Goal: Information Seeking & Learning: Learn about a topic

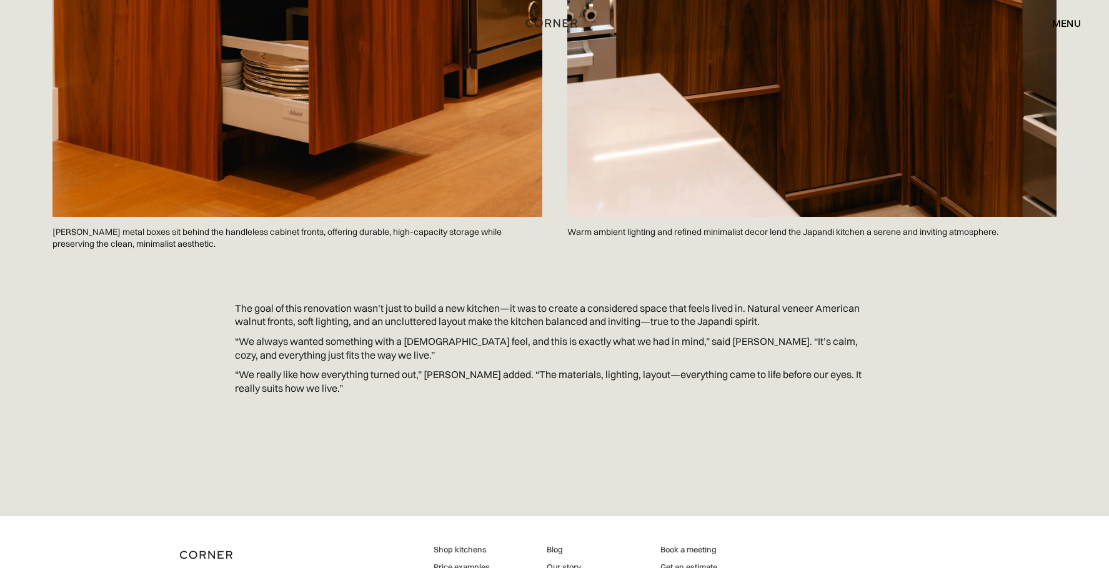
scroll to position [4191, 0]
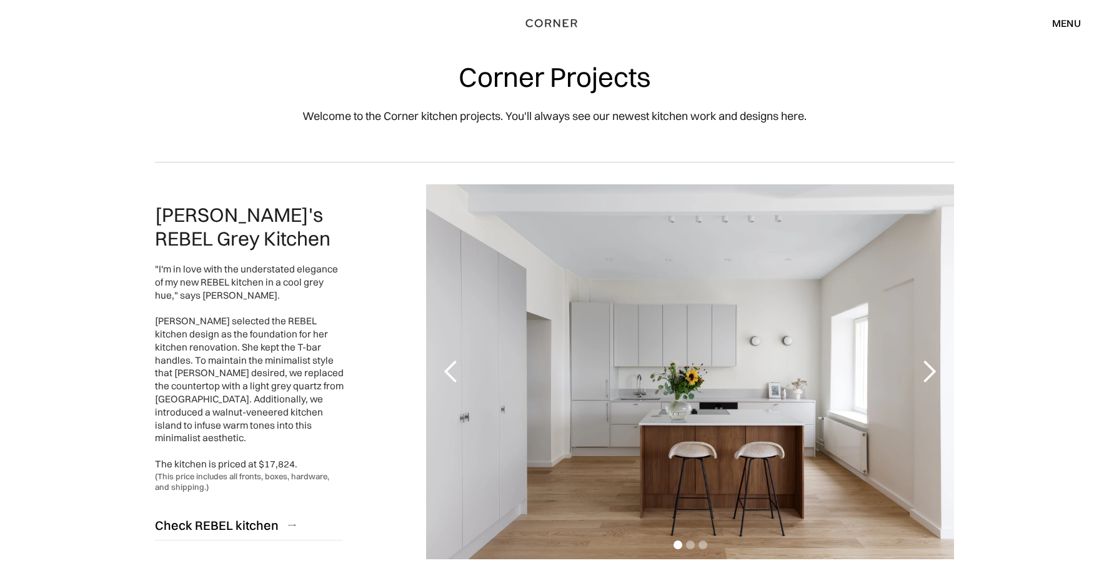
click at [926, 370] on div "next slide" at bounding box center [928, 371] width 25 height 25
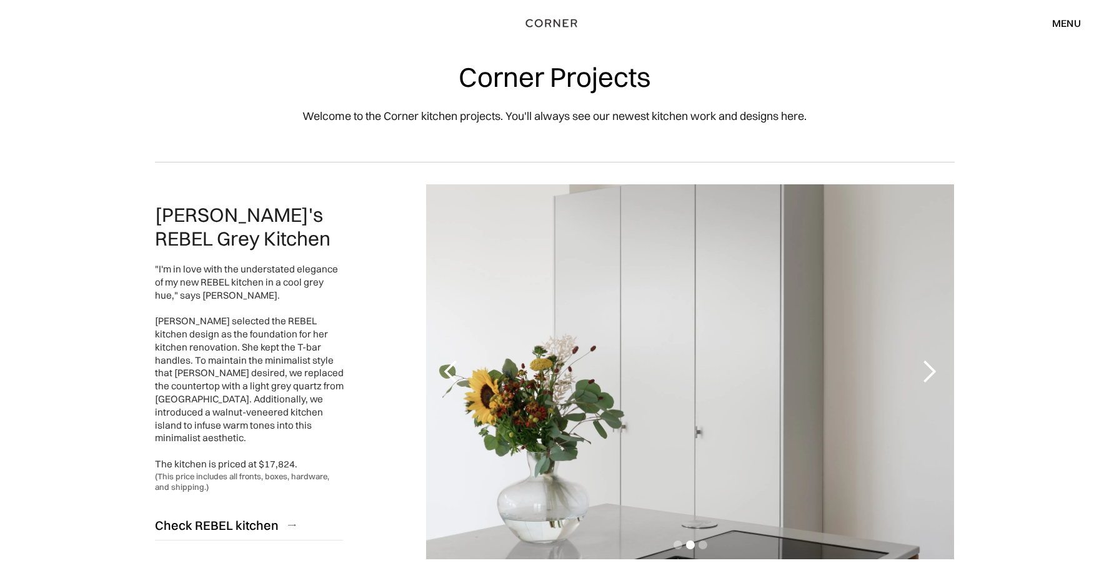
click at [931, 372] on div "next slide" at bounding box center [928, 371] width 25 height 25
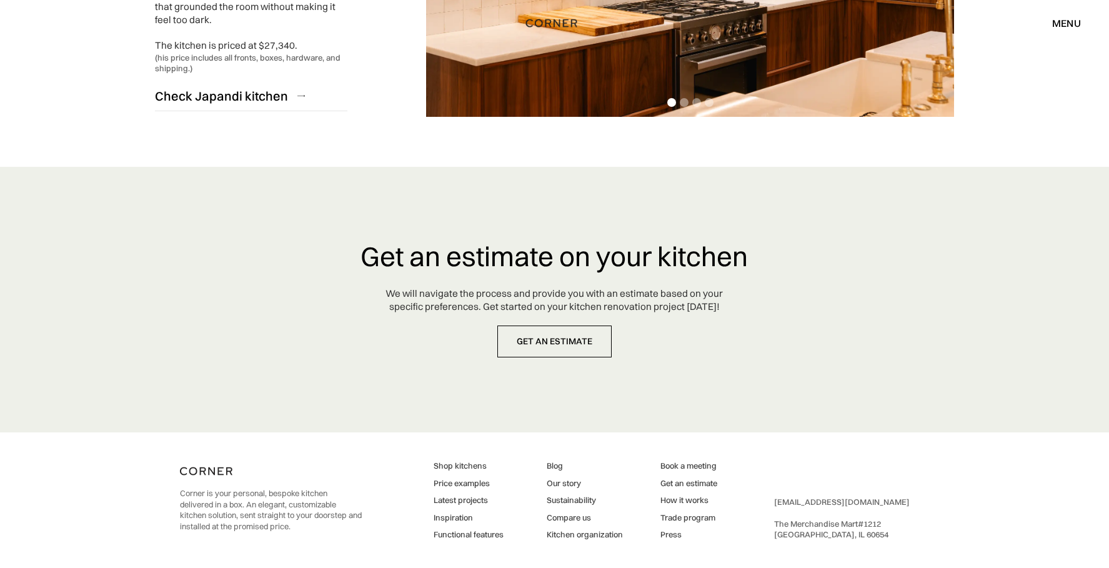
scroll to position [2914, 0]
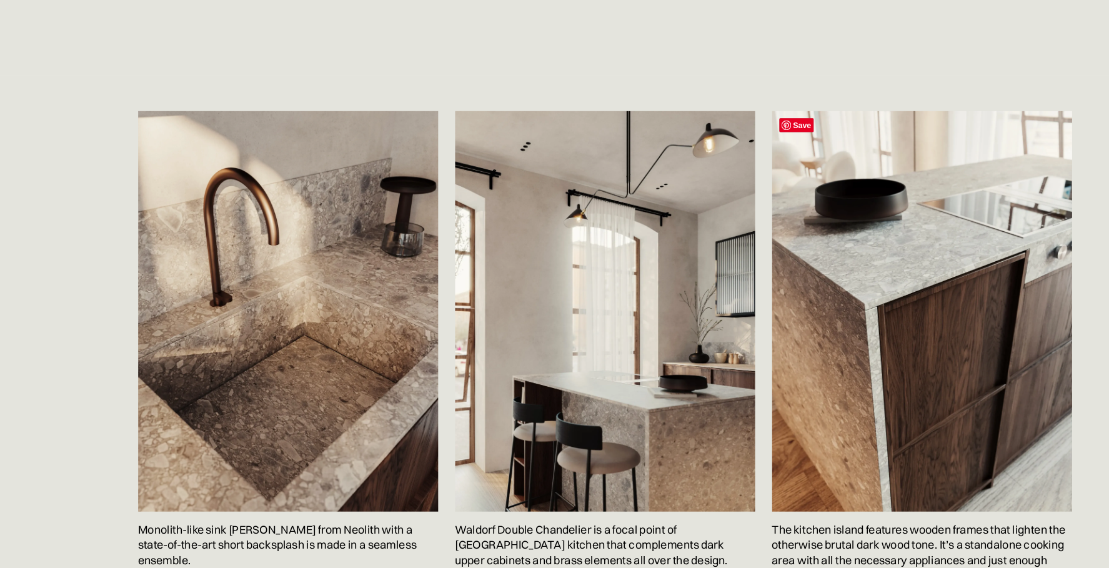
scroll to position [1909, 0]
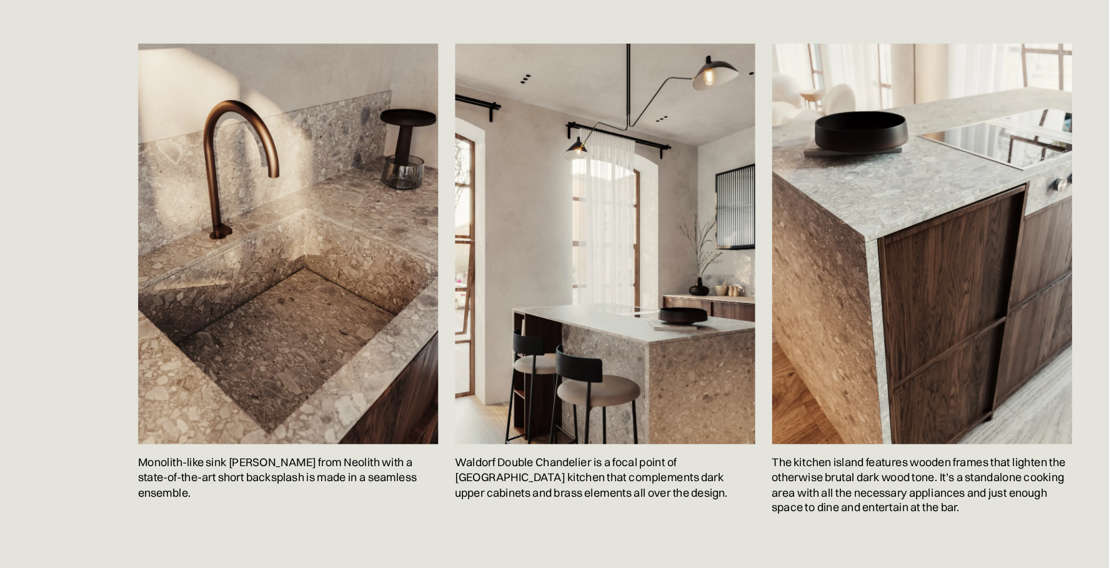
click at [320, 472] on p "Monolith-like sink Terazzo Crepo from Neolith with a state-of-the-art short bac…" at bounding box center [274, 488] width 265 height 59
drag, startPoint x: 142, startPoint y: 475, endPoint x: 289, endPoint y: 474, distance: 146.8
click at [289, 474] on p "Monolith-like sink Terazzo Crepo from Neolith with a state-of-the-art short bac…" at bounding box center [274, 488] width 265 height 59
